Goal: Task Accomplishment & Management: Complete application form

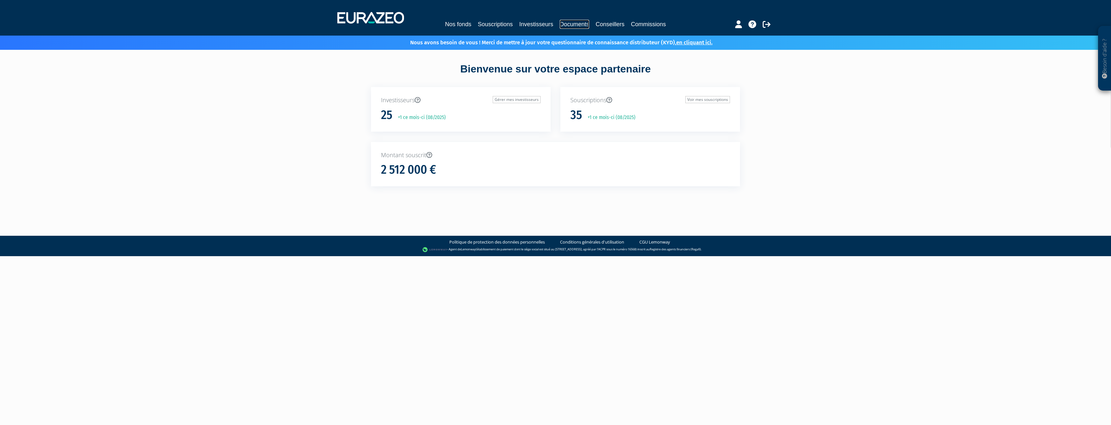
click at [573, 21] on link "Documents" at bounding box center [574, 24] width 29 height 9
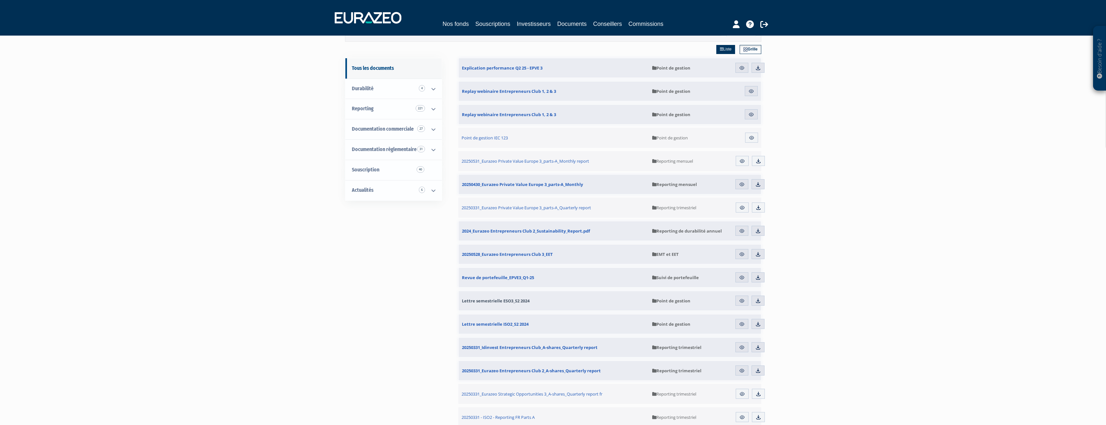
scroll to position [65, 0]
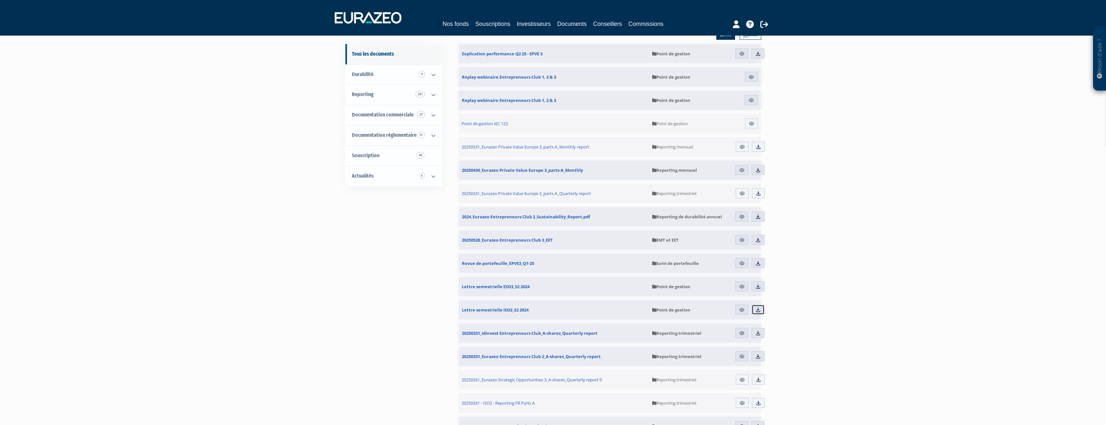
click at [760, 309] on img at bounding box center [758, 310] width 6 height 6
click at [407, 99] on link "Reporting 221" at bounding box center [394, 95] width 96 height 20
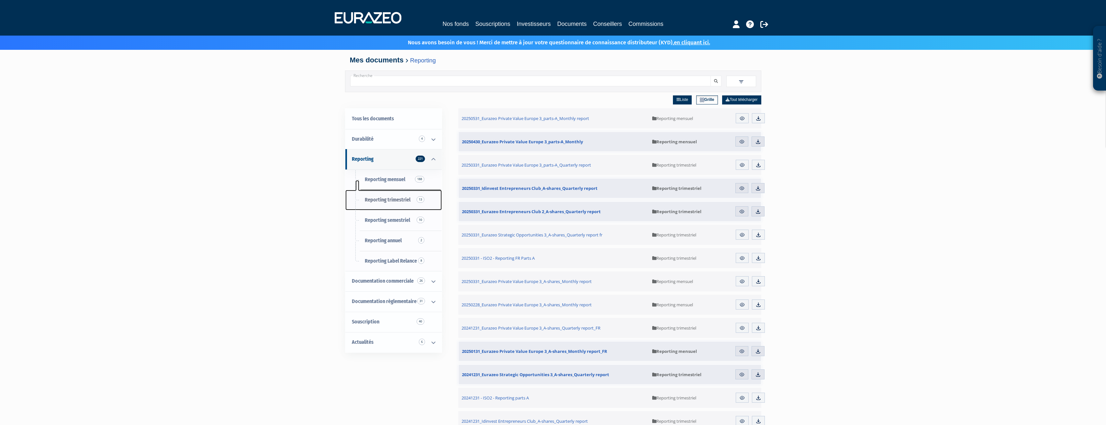
click at [394, 201] on span "Reporting trimestriel 13" at bounding box center [388, 200] width 46 height 6
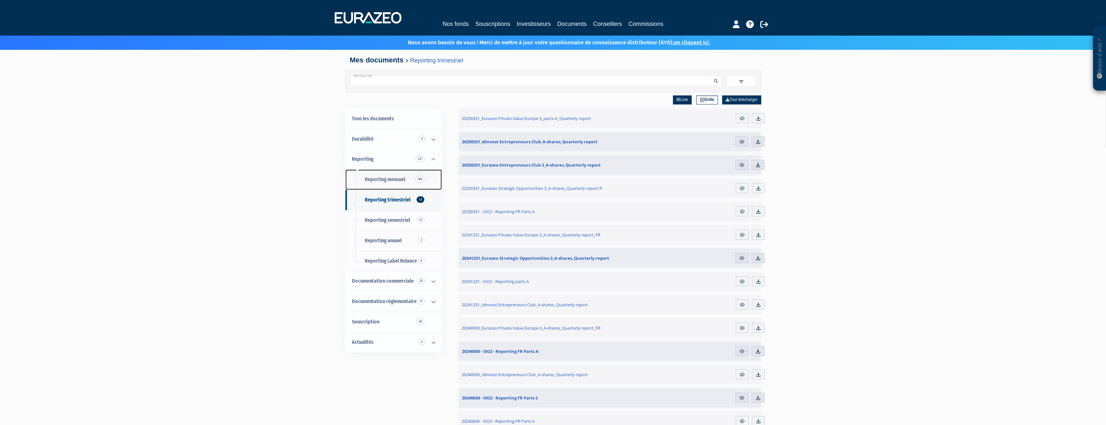
click at [392, 181] on span "Reporting mensuel 188" at bounding box center [385, 179] width 40 height 6
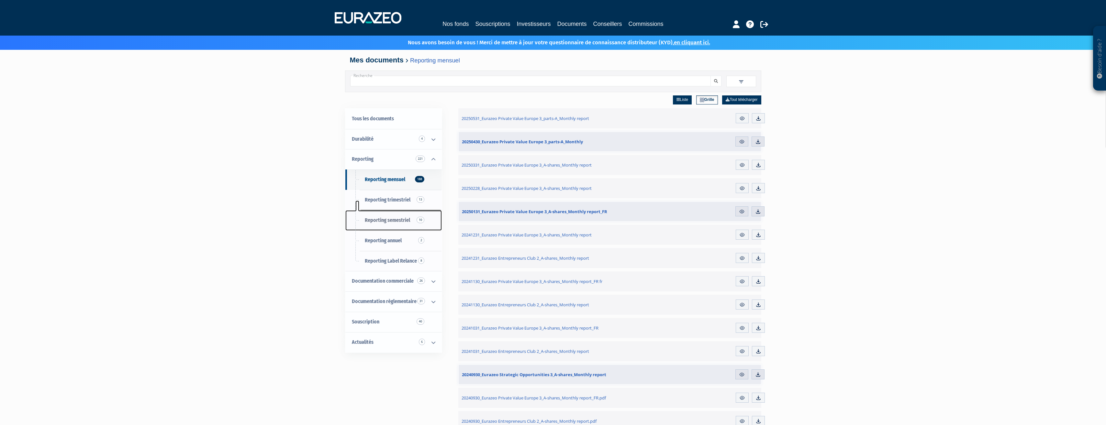
click at [392, 221] on span "Reporting semestriel 10" at bounding box center [387, 220] width 45 height 6
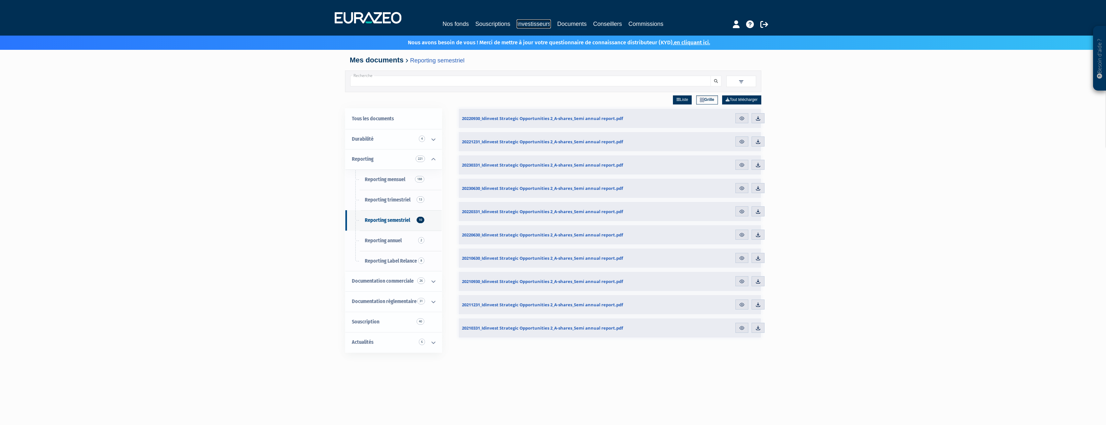
click at [534, 23] on link "Investisseurs" at bounding box center [534, 23] width 34 height 9
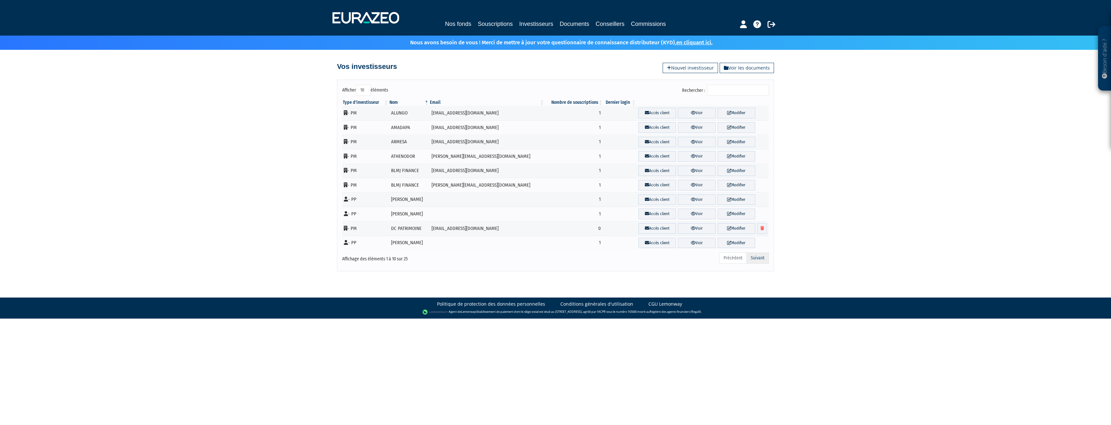
click at [763, 259] on link "Suivant" at bounding box center [758, 258] width 22 height 11
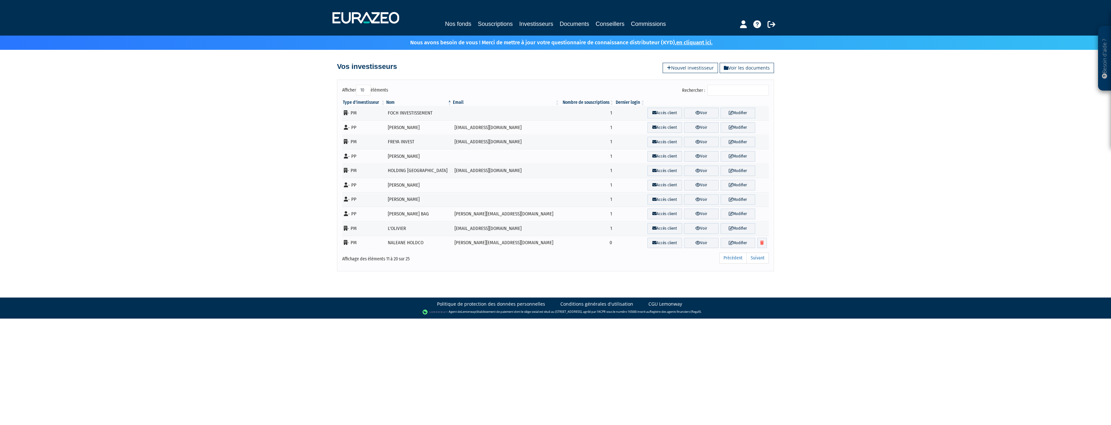
click at [763, 259] on link "Suivant" at bounding box center [758, 258] width 22 height 11
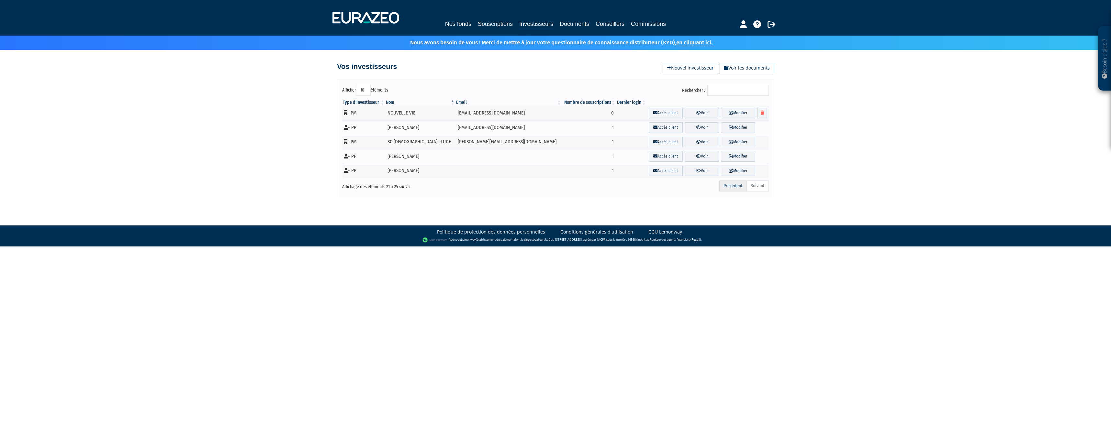
click at [726, 186] on link "Précédent" at bounding box center [734, 186] width 28 height 11
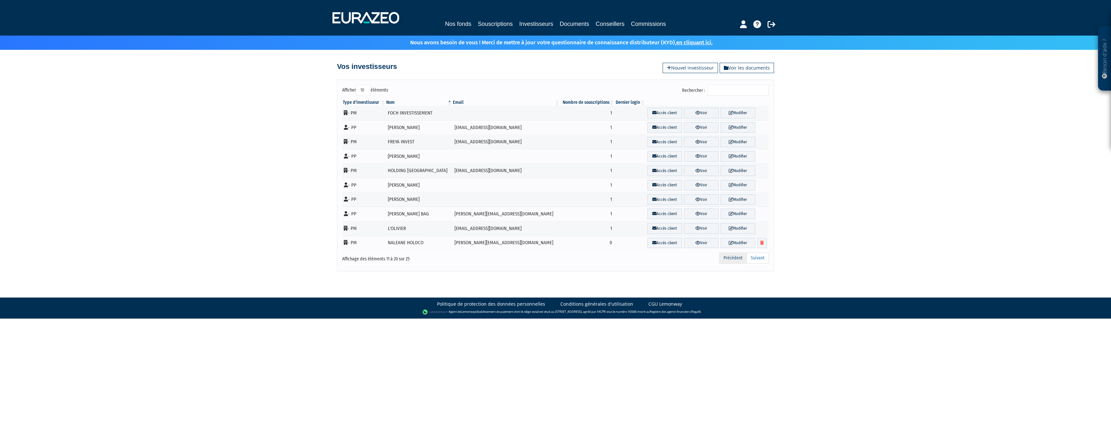
click at [725, 256] on link "Précédent" at bounding box center [734, 258] width 28 height 11
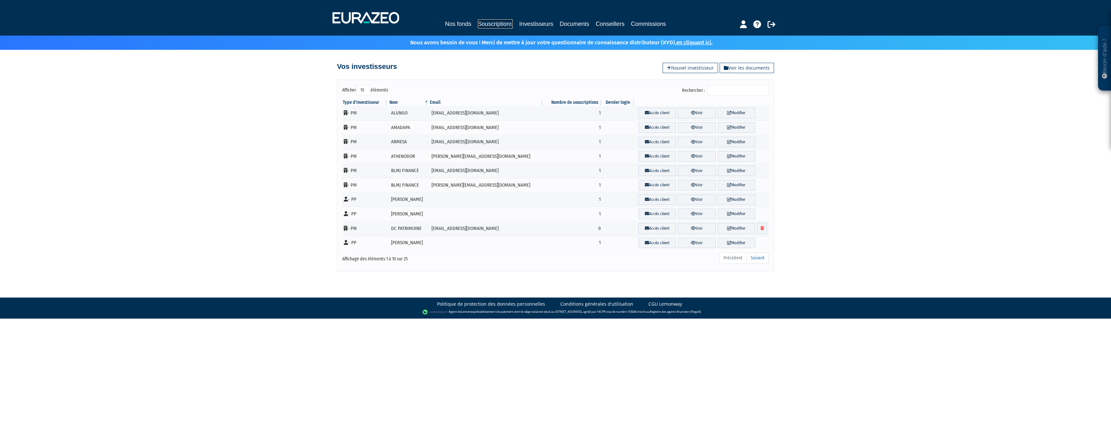
click at [500, 22] on link "Souscriptions" at bounding box center [495, 23] width 35 height 9
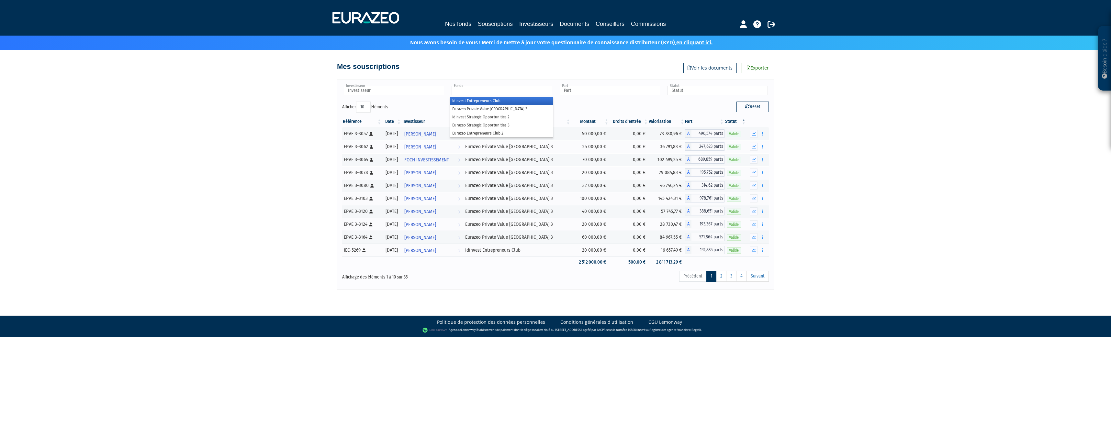
click at [542, 93] on input "text" at bounding box center [502, 90] width 100 height 9
click at [534, 116] on li "Idinvest Strategic Opportunities 2" at bounding box center [501, 117] width 102 height 8
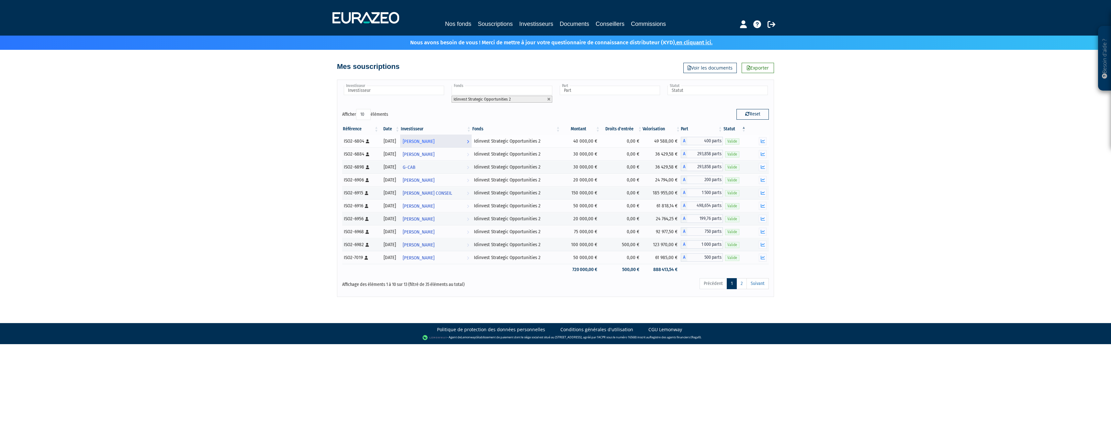
click at [435, 141] on span "GUILLAUME ALEMANN" at bounding box center [419, 142] width 32 height 12
click at [368, 142] on icon at bounding box center [368, 142] width 4 height 4
click at [357, 141] on div "ISO2-6804 [Français] Personne physique" at bounding box center [360, 141] width 33 height 7
click at [434, 142] on span "GUILLAUME ALEMANN" at bounding box center [419, 142] width 32 height 12
click at [763, 142] on icon "button" at bounding box center [763, 141] width 4 height 4
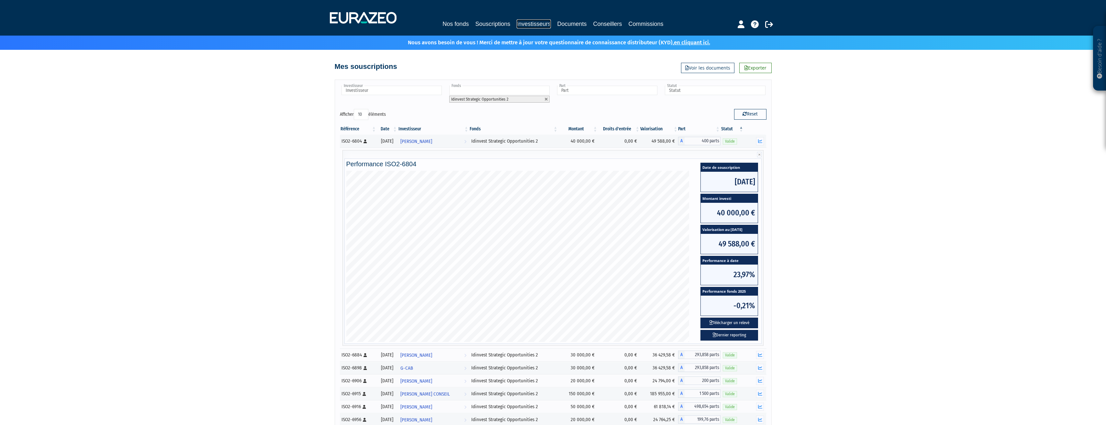
click at [543, 28] on link "Investisseurs" at bounding box center [534, 23] width 34 height 9
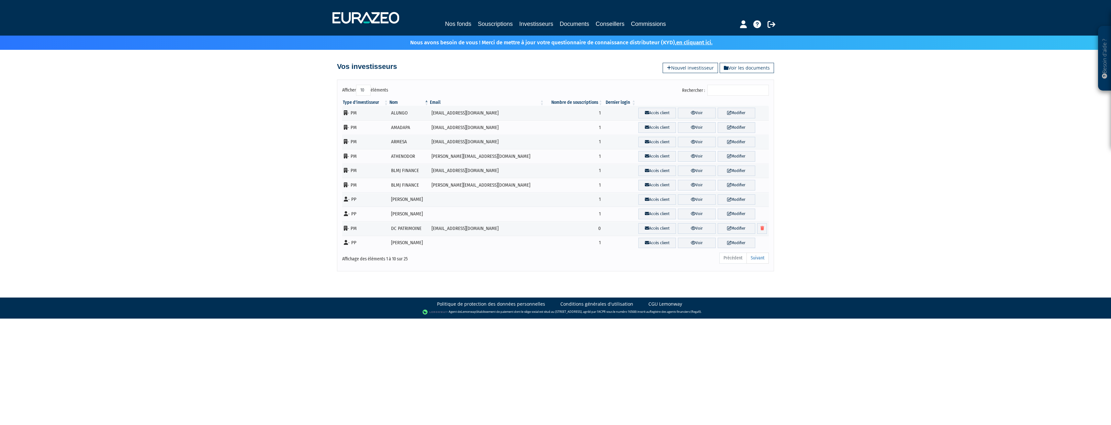
click at [367, 92] on select "10 25 50 100" at bounding box center [363, 90] width 15 height 11
select select "100"
click at [356, 85] on select "10 25 50 100" at bounding box center [363, 90] width 15 height 11
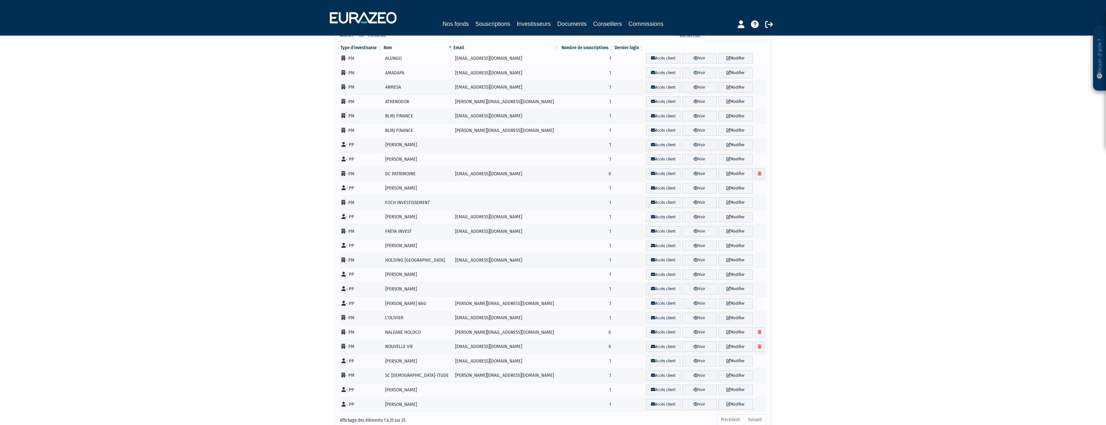
scroll to position [65, 0]
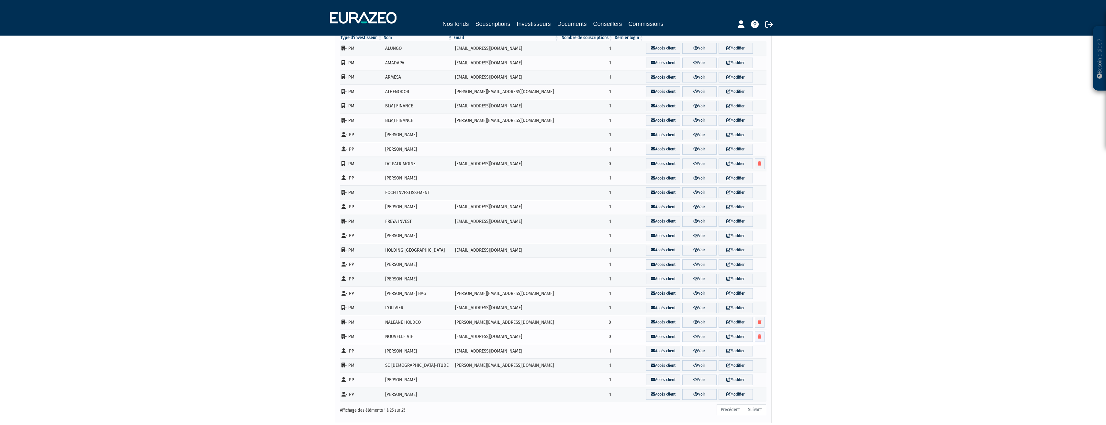
click at [758, 340] on link at bounding box center [760, 337] width 10 height 11
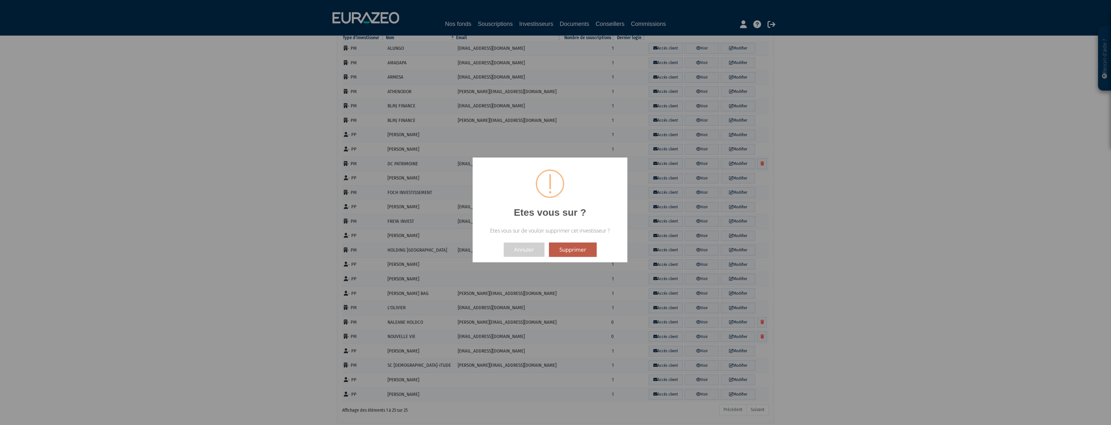
click at [562, 253] on button "Supprimer" at bounding box center [573, 250] width 48 height 14
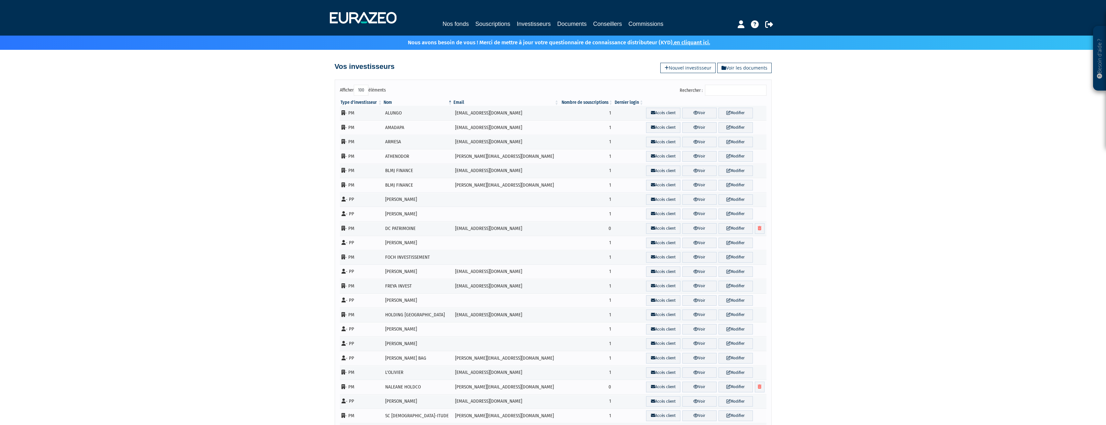
select select "100"
click at [764, 386] on link at bounding box center [760, 387] width 10 height 11
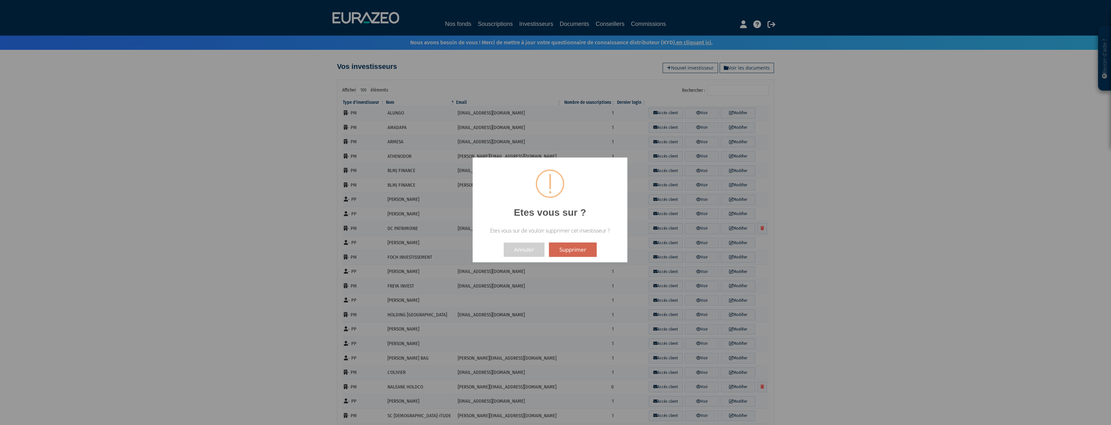
click at [576, 252] on button "Supprimer" at bounding box center [573, 250] width 48 height 14
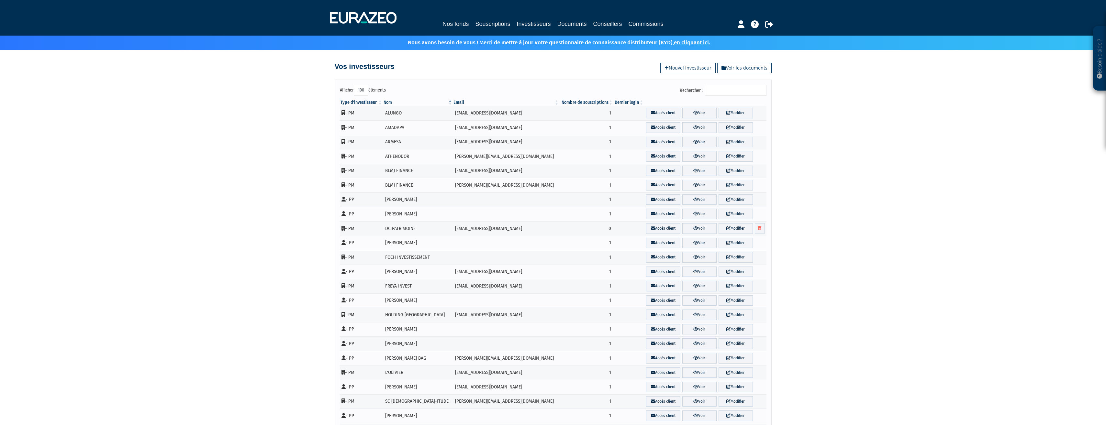
select select "100"
click at [495, 25] on link "Souscriptions" at bounding box center [492, 23] width 35 height 9
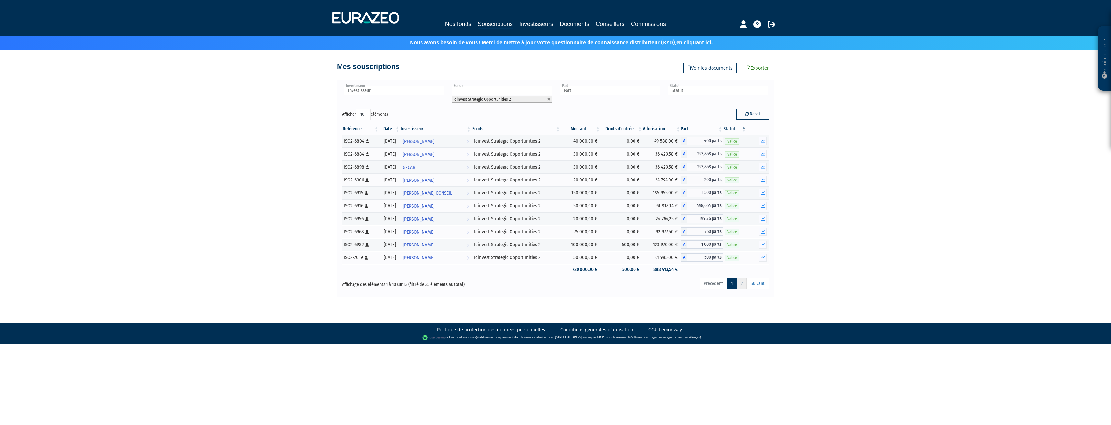
click at [738, 284] on link "2" at bounding box center [742, 283] width 10 height 11
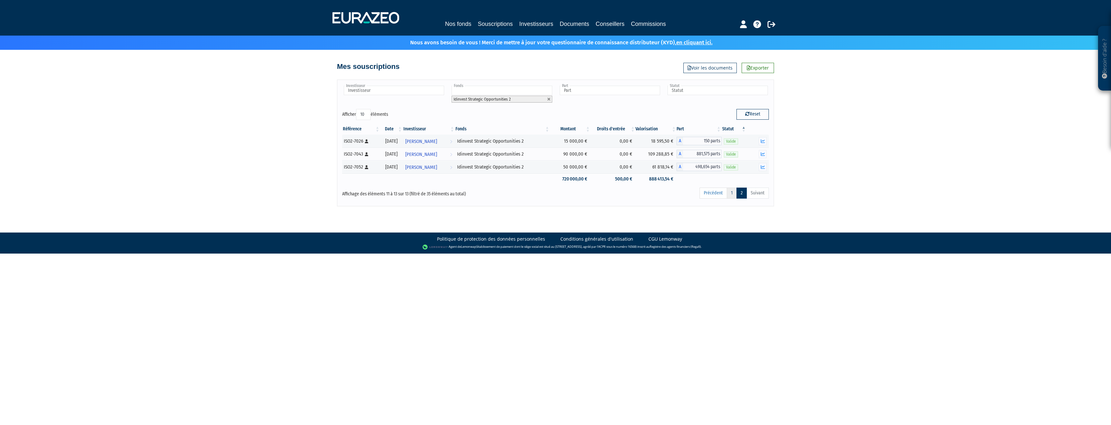
click at [730, 193] on link "1" at bounding box center [732, 193] width 10 height 11
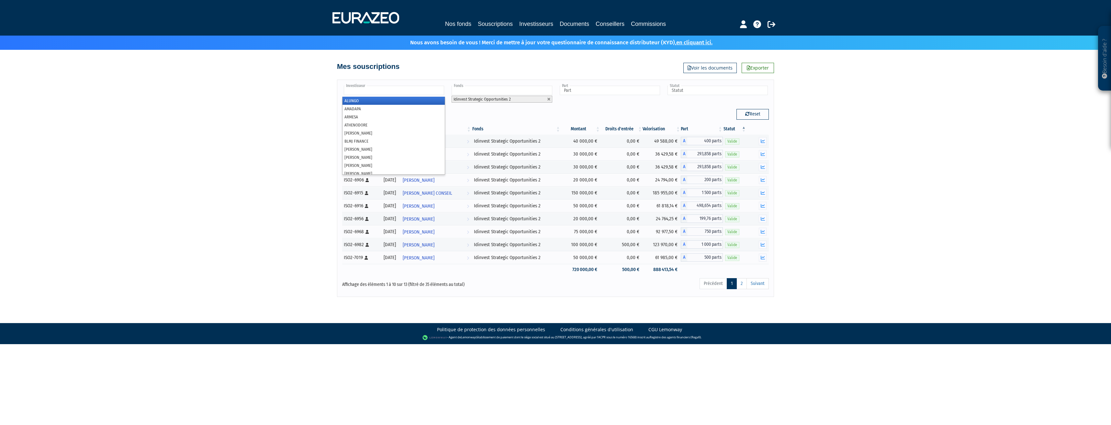
click at [425, 90] on input "text" at bounding box center [394, 90] width 100 height 9
type input "Investisseur"
click at [496, 20] on link "Souscriptions" at bounding box center [495, 24] width 35 height 10
click at [536, 24] on link "Investisseurs" at bounding box center [536, 23] width 34 height 9
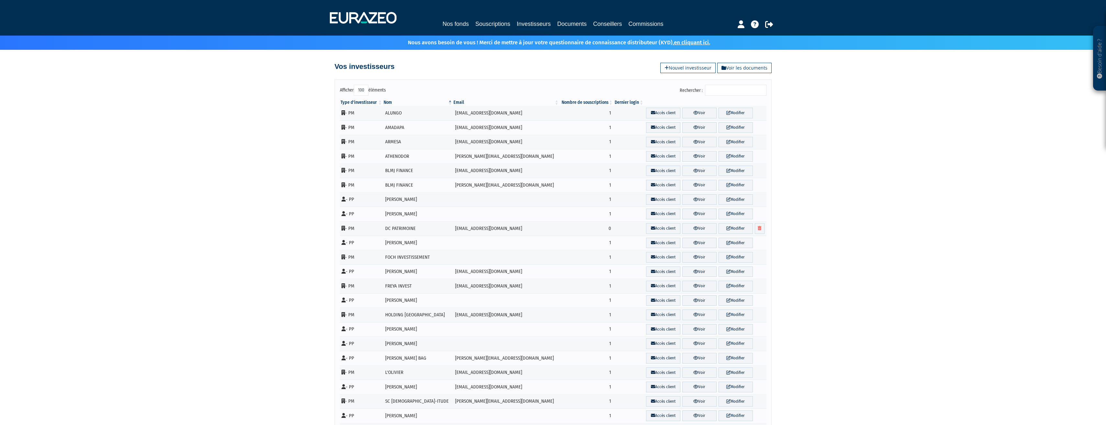
select select "100"
click at [699, 66] on link "Nouvel investisseur" at bounding box center [688, 68] width 55 height 10
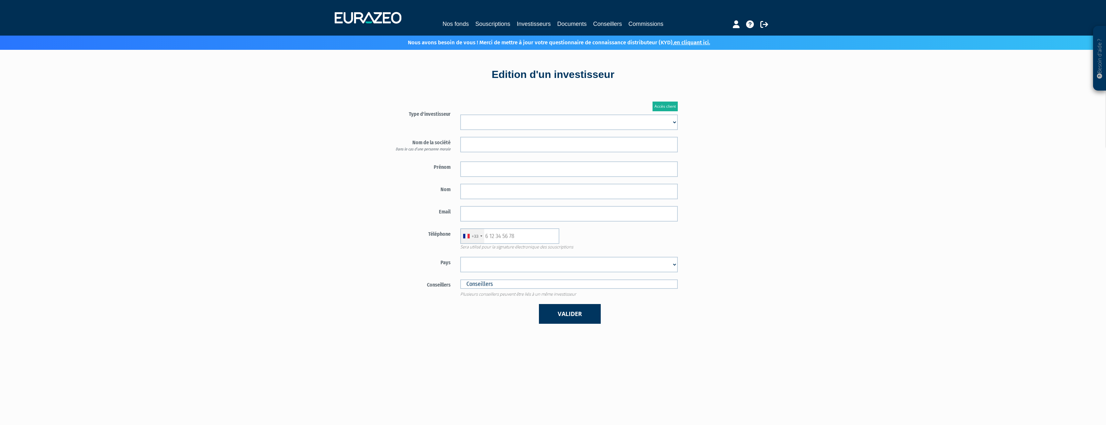
click at [483, 127] on select "Mr [PERSON_NAME] Société" at bounding box center [569, 123] width 218 height 16
select select "1"
click at [460, 115] on select "Mr [PERSON_NAME] Société" at bounding box center [569, 123] width 218 height 16
drag, startPoint x: 346, startPoint y: 201, endPoint x: 356, endPoint y: 192, distance: 12.6
click at [346, 201] on div "Besoin d'aide ? × J'ai besoin d'aide Si vous avez une question à propos du fonc…" at bounding box center [553, 269] width 1106 height 538
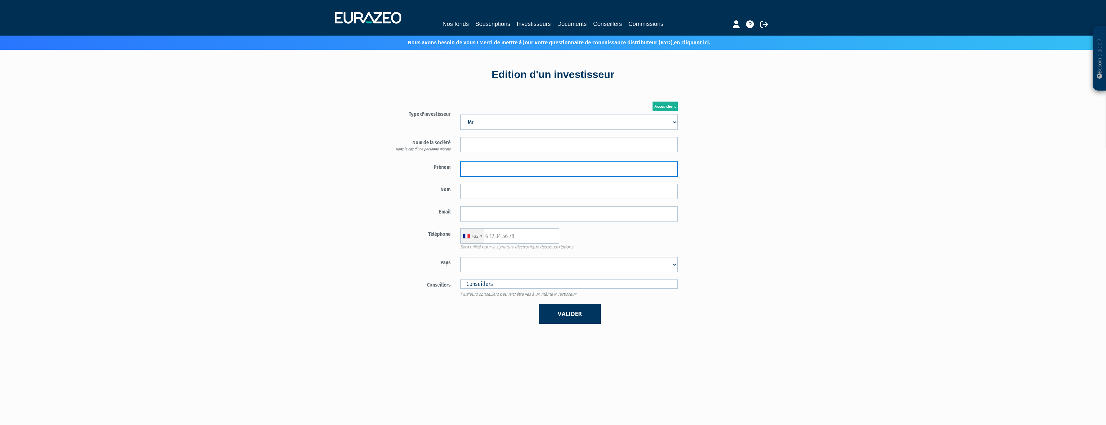
click at [473, 170] on input "text" at bounding box center [569, 170] width 218 height 16
type input "Guillaume"
click at [469, 191] on input "text" at bounding box center [569, 192] width 218 height 16
type input "ALEMANN"
click at [410, 217] on div "Email" at bounding box center [531, 214] width 303 height 16
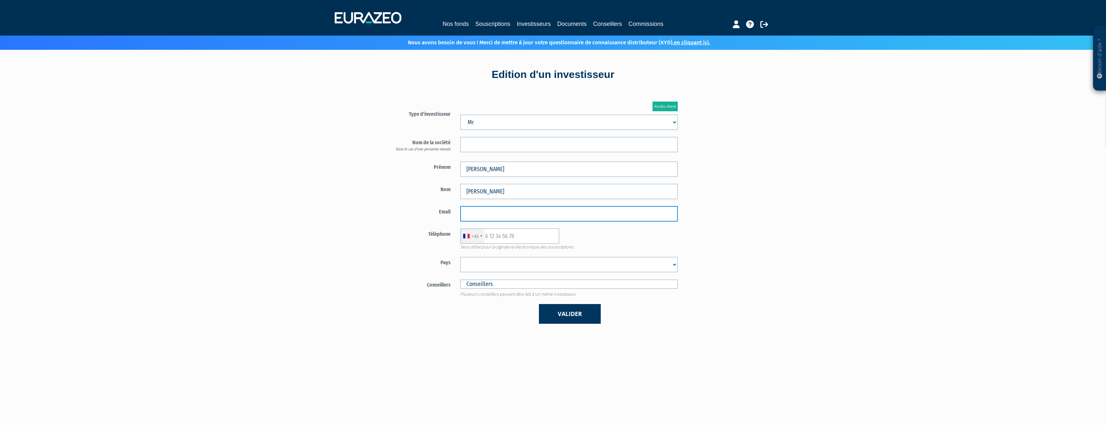
click at [481, 214] on input "email" at bounding box center [569, 214] width 218 height 16
paste input "Guillaume Alemann <guillaume.alemann@gmail.com>"
drag, startPoint x: 516, startPoint y: 213, endPoint x: 405, endPoint y: 202, distance: 111.6
click at [405, 202] on form "Type d'investisseur Mr Mme Société" at bounding box center [531, 216] width 303 height 216
click at [555, 213] on input "guillaume.alemann@gmail.com>" at bounding box center [569, 214] width 218 height 16
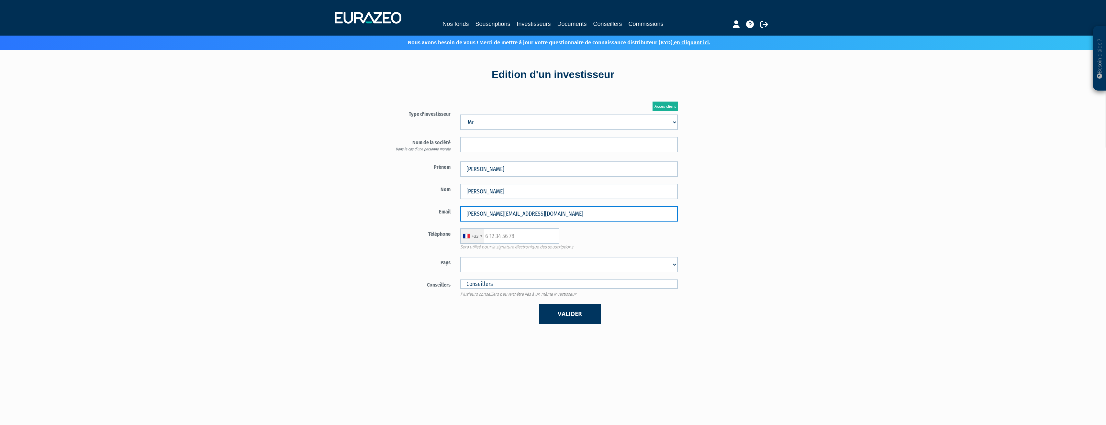
type input "[PERSON_NAME][EMAIL_ADDRESS][DOMAIN_NAME]"
click at [514, 235] on input "text" at bounding box center [509, 237] width 99 height 16
type input "675363398"
click at [505, 263] on select "Afghanistan Afrique du Sud Albanie Algérie Allemagne Andorre Angola Anguilla An…" at bounding box center [569, 265] width 218 height 16
select select "75"
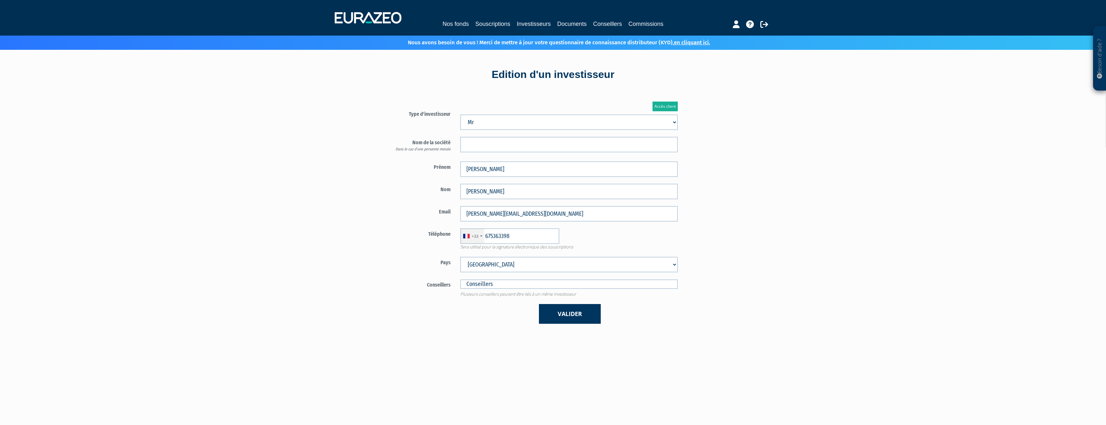
click at [460, 257] on select "Afghanistan Afrique du Sud Albanie Algérie Allemagne Andorre Angola Anguilla An…" at bounding box center [569, 265] width 218 height 16
click at [570, 314] on button "Valider" at bounding box center [570, 314] width 62 height 20
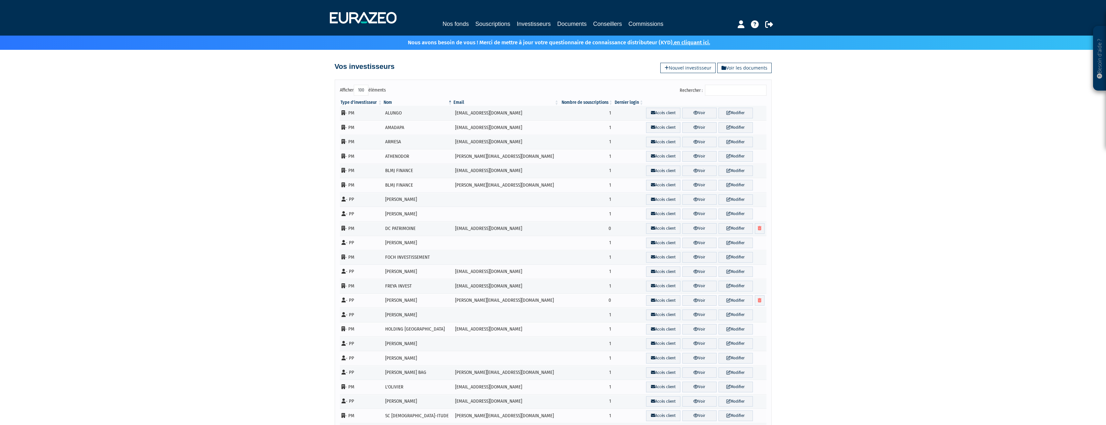
select select "100"
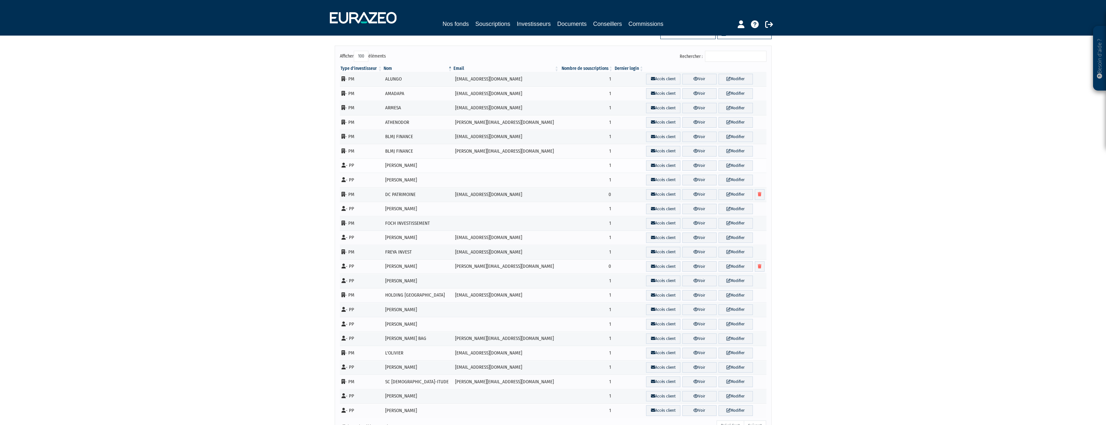
scroll to position [96, 0]
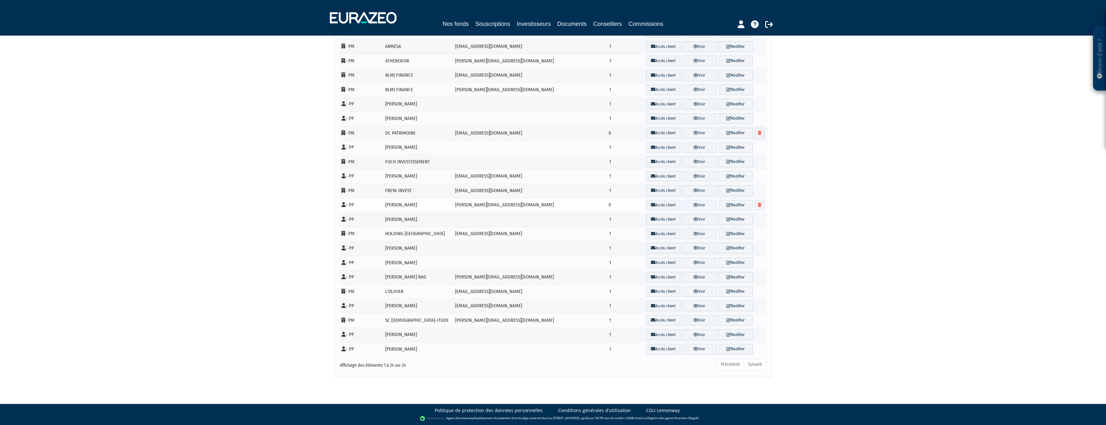
click at [693, 208] on link "Voir" at bounding box center [700, 205] width 34 height 11
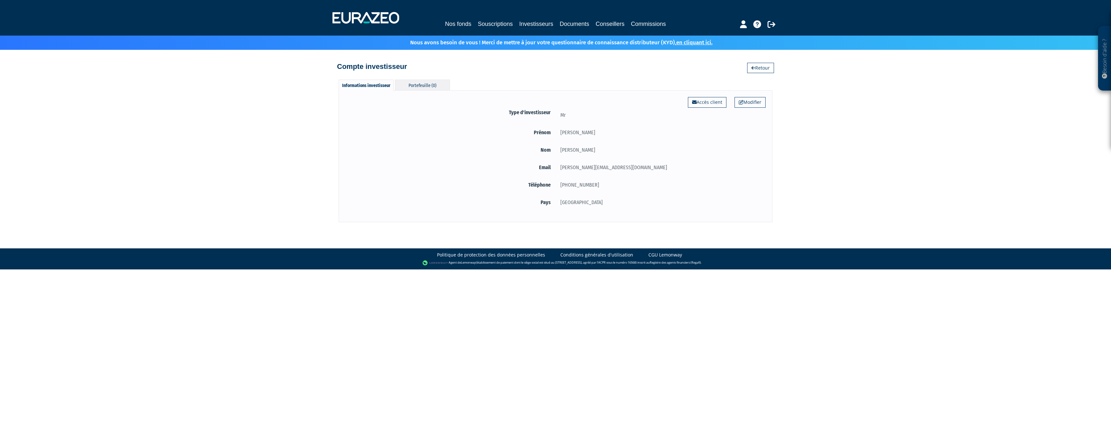
click at [417, 87] on div "Portefeuille (0)" at bounding box center [422, 85] width 55 height 11
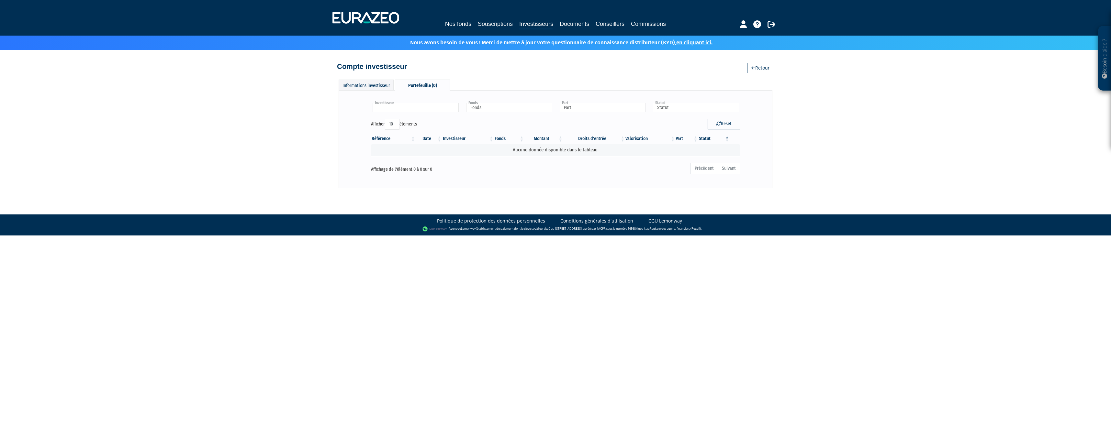
click at [417, 108] on input "text" at bounding box center [416, 107] width 86 height 9
type input "Investisseur"
click at [515, 108] on input "text" at bounding box center [509, 107] width 86 height 9
click at [515, 107] on input "text" at bounding box center [509, 107] width 86 height 9
type input "Fonds"
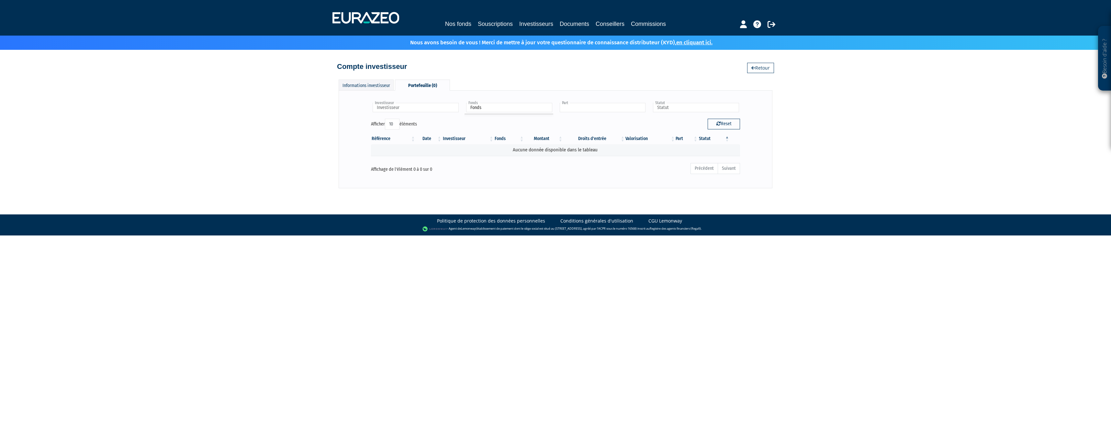
click at [604, 102] on ul at bounding box center [602, 108] width 89 height 12
type input "Part"
click at [662, 107] on input "text" at bounding box center [696, 107] width 86 height 9
click at [379, 82] on div "Informations investisseur" at bounding box center [366, 85] width 55 height 11
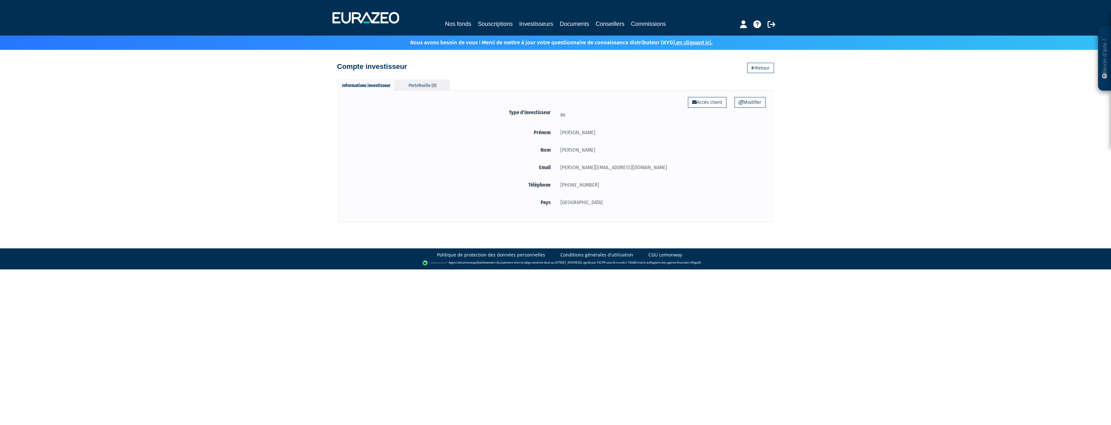
click at [409, 82] on div "Portefeuille (0)" at bounding box center [422, 85] width 55 height 11
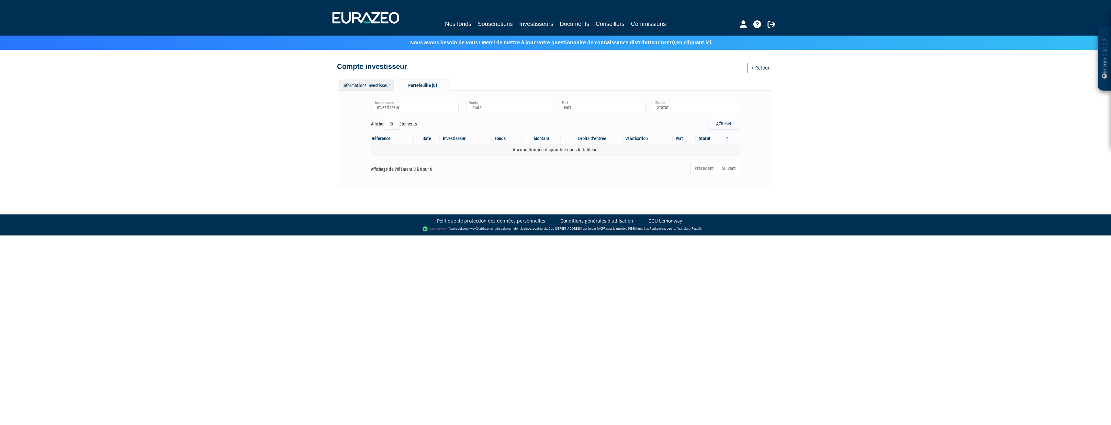
click at [367, 85] on div "Informations investisseur" at bounding box center [366, 85] width 55 height 11
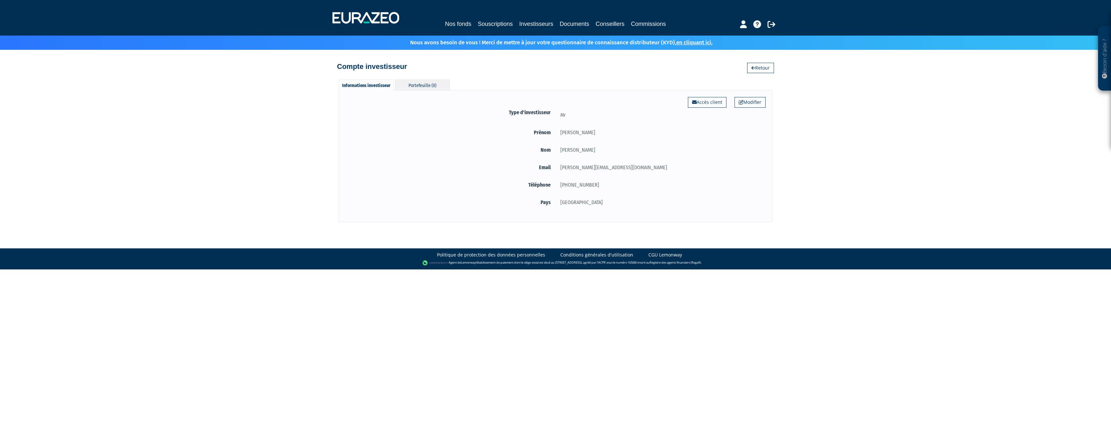
click at [432, 88] on div "Portefeuille (0)" at bounding box center [422, 85] width 55 height 11
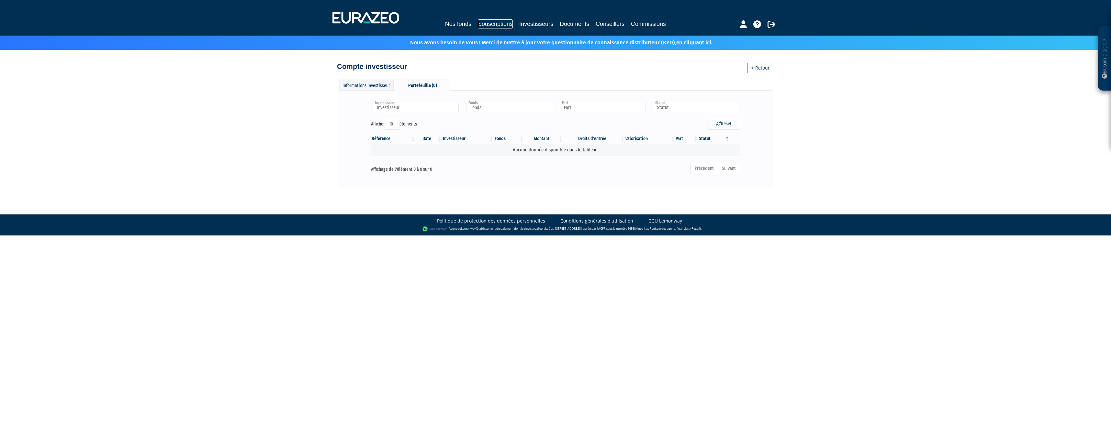
click at [497, 24] on link "Souscriptions" at bounding box center [495, 23] width 35 height 9
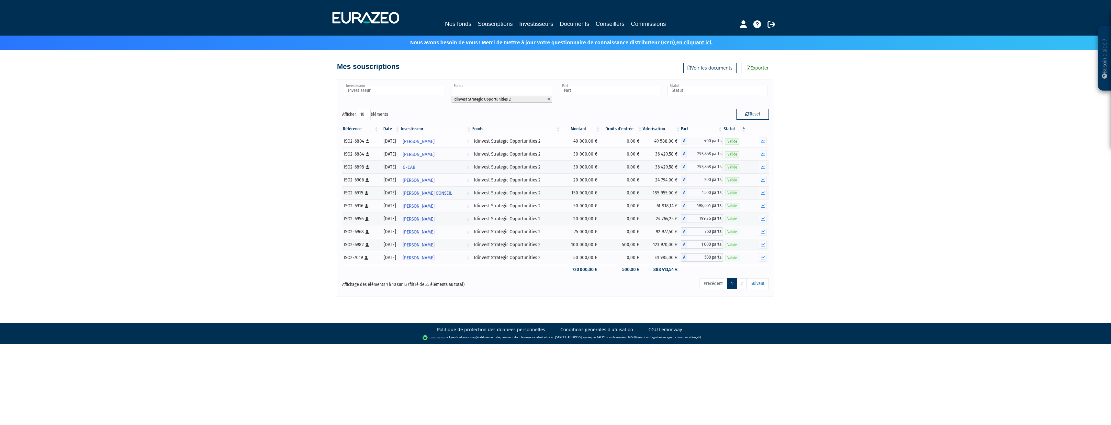
drag, startPoint x: 375, startPoint y: 143, endPoint x: 344, endPoint y: 143, distance: 30.8
click at [344, 143] on div "ISO2-6804 [Français] Personne physique" at bounding box center [360, 141] width 33 height 7
click at [343, 142] on td "ISO2-6804 [Français] Personne physique" at bounding box center [360, 141] width 37 height 13
drag, startPoint x: 342, startPoint y: 142, endPoint x: 579, endPoint y: 142, distance: 237.0
click at [579, 142] on div "Référence Date Investisseur Fonds Montant Droits d'entrée Valorisation Part Sta…" at bounding box center [555, 200] width 436 height 156
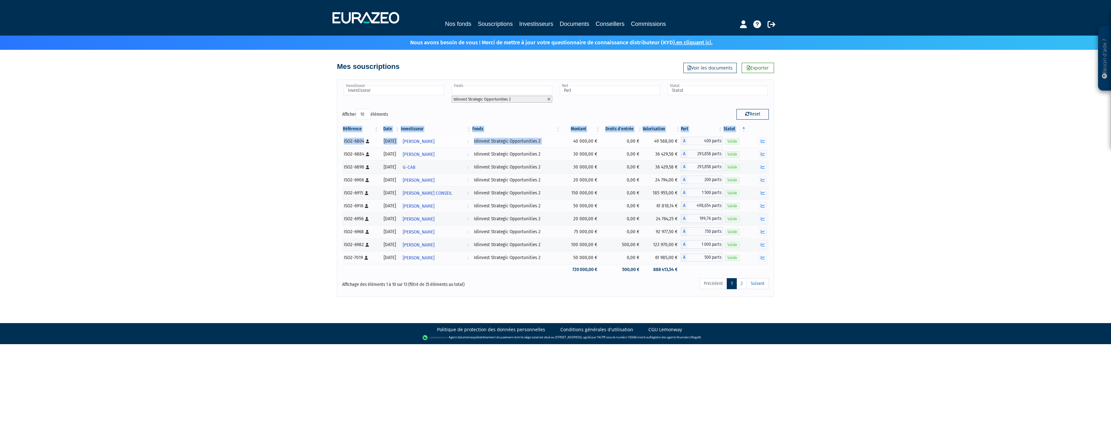
drag, startPoint x: 579, startPoint y: 142, endPoint x: 534, endPoint y: 143, distance: 45.0
copy table "Référence Date Investisseur Fonds Montant Droits d'entrée Valorisation Part Sta…"
click at [531, 23] on link "Investisseurs" at bounding box center [536, 23] width 34 height 9
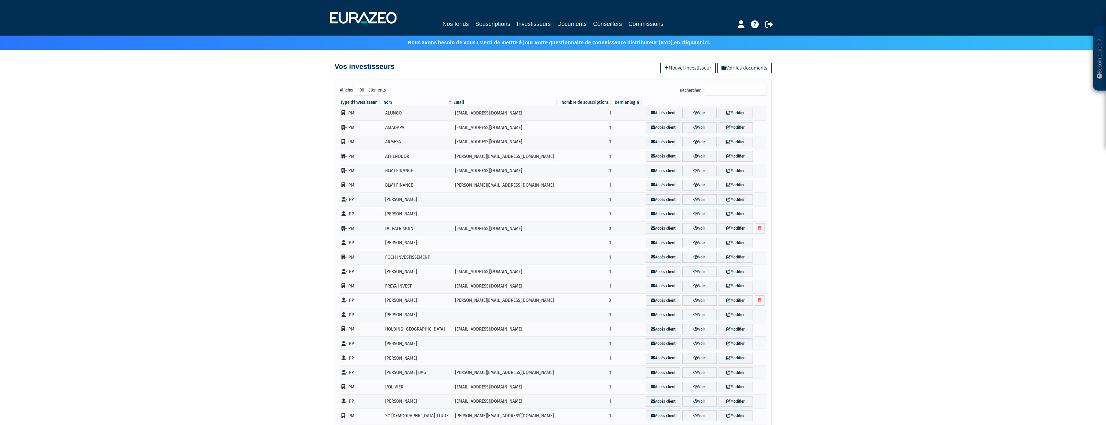
select select "100"
click at [656, 301] on link "Accès client" at bounding box center [663, 301] width 34 height 11
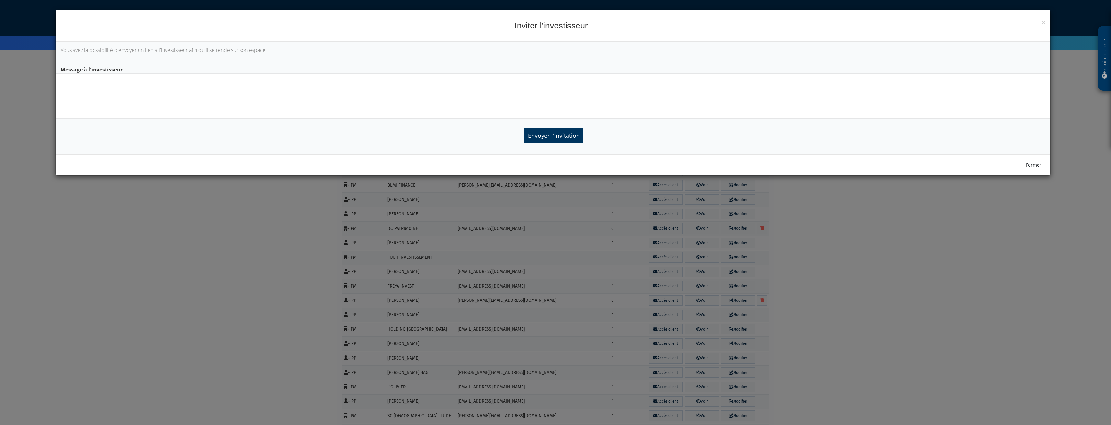
click at [258, 79] on textarea at bounding box center [553, 96] width 995 height 45
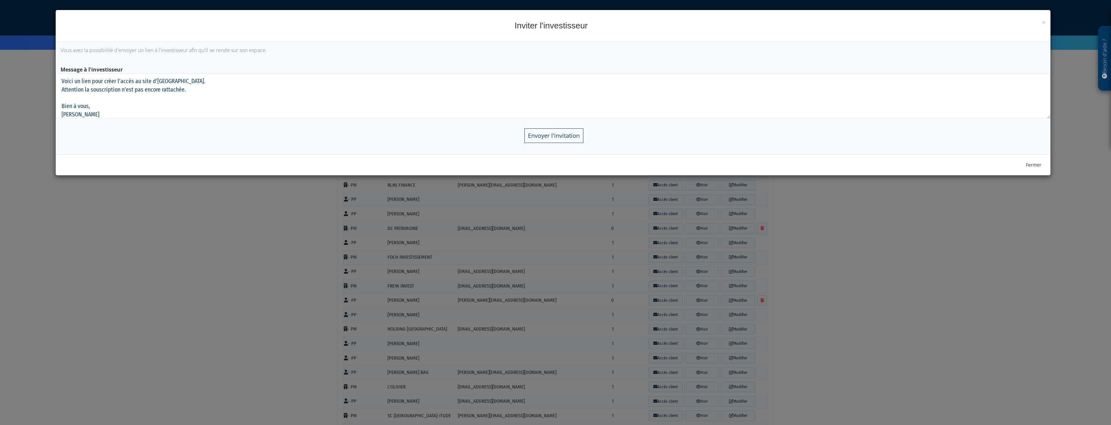
type textarea "Cher Guillaume, Voici un lien pour créer l'accès au site d'Eurazeo. Attention l…"
click at [537, 133] on input "Envoyer l'invitation" at bounding box center [554, 136] width 59 height 15
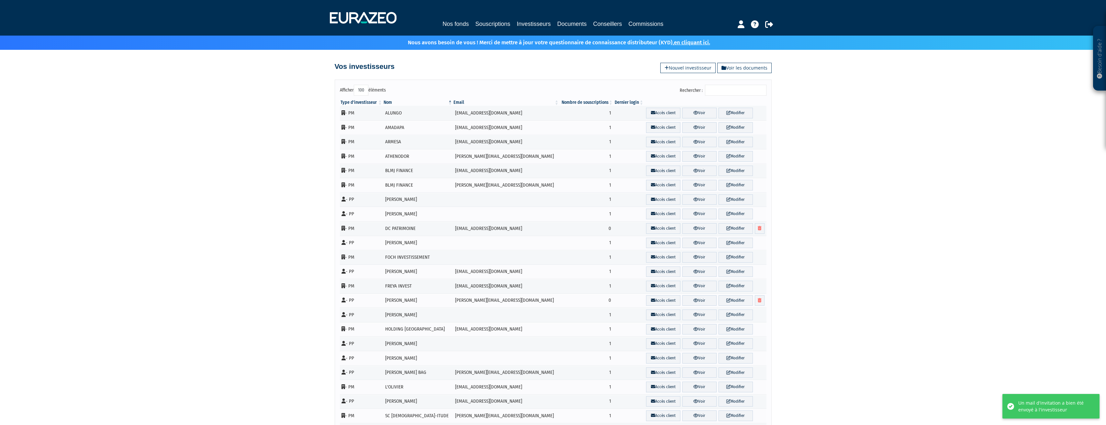
select select "100"
click at [496, 25] on link "Souscriptions" at bounding box center [492, 23] width 35 height 9
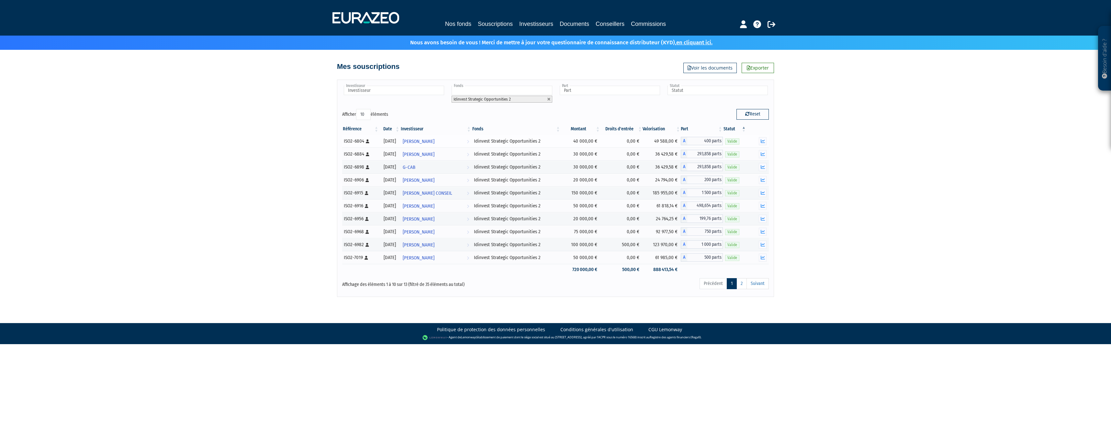
drag, startPoint x: 338, startPoint y: 141, endPoint x: 407, endPoint y: 142, distance: 68.7
click at [407, 142] on div "Référence Date Investisseur Fonds Montant Droits d'entrée Valorisation Part Sta…" at bounding box center [555, 200] width 436 height 156
copy table "Référence Date Investisseur Fonds Montant Droits d'entrée Valorisation Part Sta…"
